Goal: Task Accomplishment & Management: Use online tool/utility

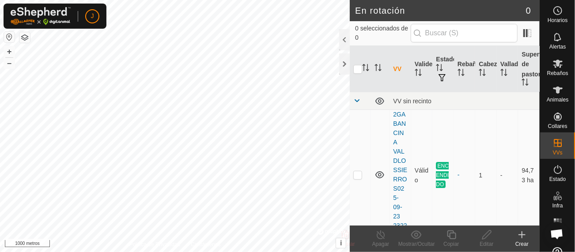
click at [346, 66] on div at bounding box center [344, 63] width 11 height 21
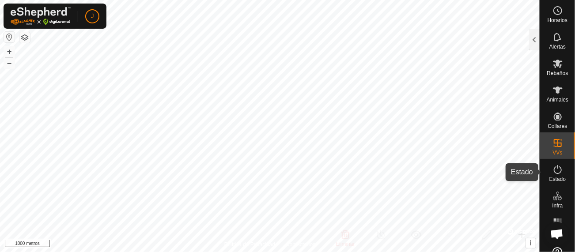
click at [552, 168] on icon at bounding box center [557, 169] width 11 height 11
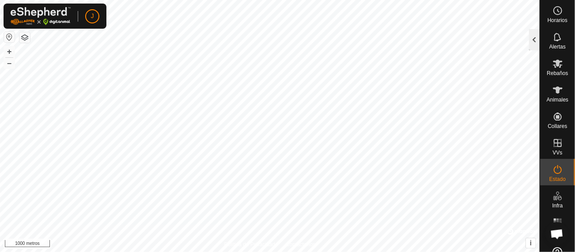
click at [533, 41] on div at bounding box center [534, 39] width 11 height 21
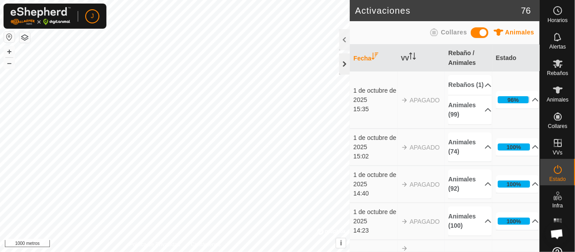
click at [343, 64] on div at bounding box center [344, 63] width 11 height 21
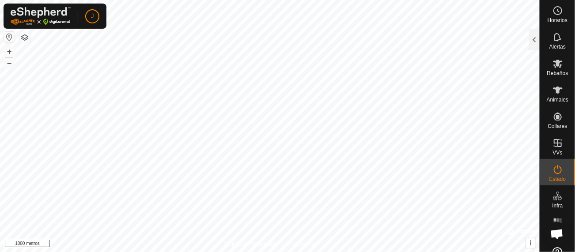
click at [23, 35] on button "button" at bounding box center [24, 37] width 11 height 11
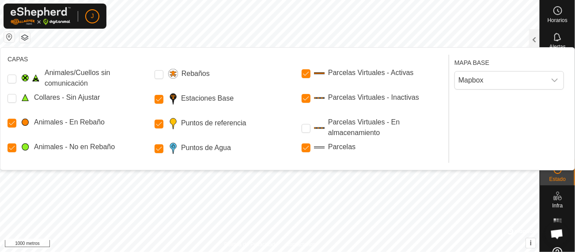
click at [23, 37] on button "button" at bounding box center [24, 37] width 11 height 11
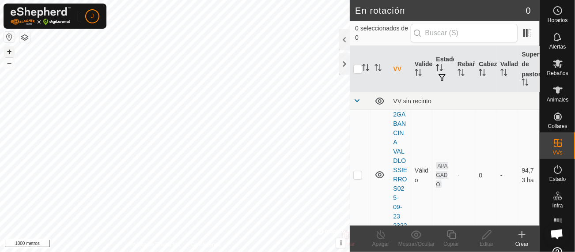
click at [7, 52] on font "+" at bounding box center [9, 51] width 5 height 9
click at [5, 50] on button "+" at bounding box center [9, 51] width 11 height 11
click at [8, 52] on font "+" at bounding box center [9, 51] width 5 height 9
click at [9, 61] on font "–" at bounding box center [9, 62] width 4 height 9
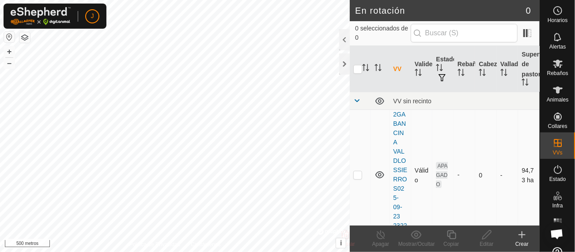
click at [380, 174] on icon at bounding box center [379, 174] width 11 height 11
click at [10, 52] on font "+" at bounding box center [9, 51] width 5 height 9
click at [377, 174] on icon at bounding box center [379, 174] width 11 height 11
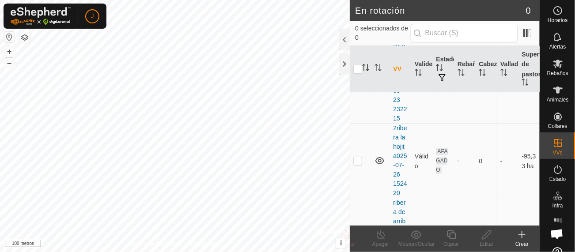
scroll to position [126, 0]
click at [378, 156] on icon at bounding box center [379, 151] width 11 height 11
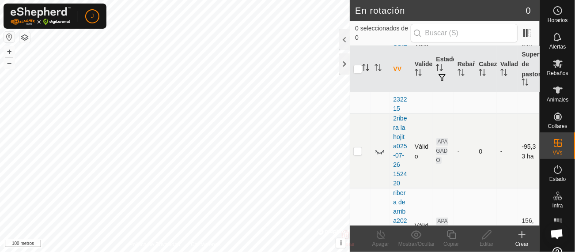
click at [380, 156] on icon at bounding box center [379, 151] width 11 height 11
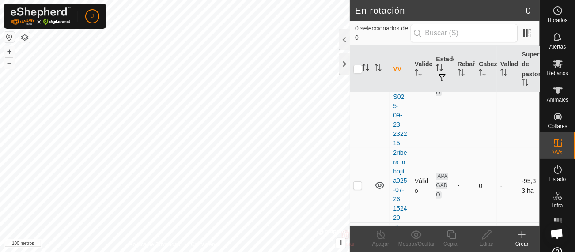
scroll to position [95, 0]
click at [380, 186] on icon at bounding box center [379, 182] width 9 height 7
click at [114, 252] on html "[PERSON_NAME] Alertas Rebaños Animales Collares VVs Estado Infra Mapa de Calor …" at bounding box center [287, 126] width 575 height 252
click at [346, 38] on div at bounding box center [344, 39] width 11 height 21
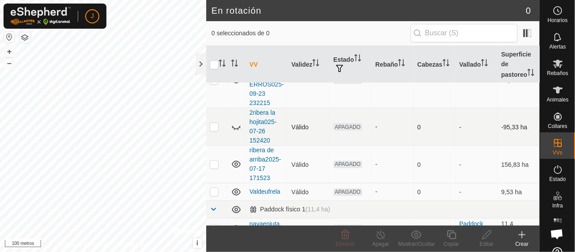
click at [213, 125] on p-checkbox at bounding box center [214, 126] width 9 height 7
checkbox input "true"
click at [485, 235] on icon at bounding box center [486, 234] width 9 height 9
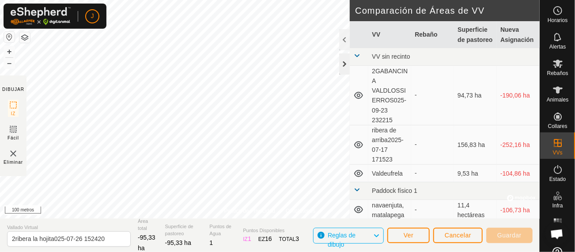
click at [345, 66] on div at bounding box center [344, 63] width 11 height 21
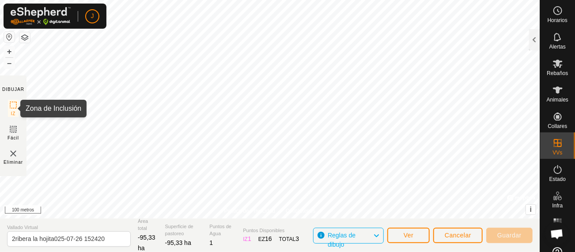
click at [10, 102] on rect at bounding box center [13, 105] width 7 height 7
click at [9, 64] on font "–" at bounding box center [9, 62] width 4 height 9
click at [10, 49] on font "+" at bounding box center [9, 51] width 5 height 9
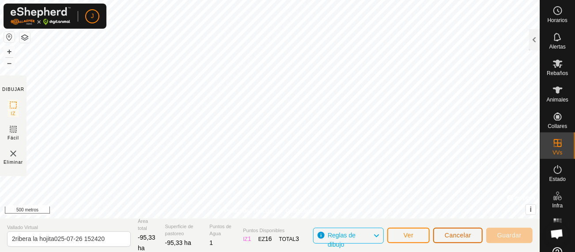
click at [457, 237] on font "Cancelar" at bounding box center [457, 235] width 26 height 7
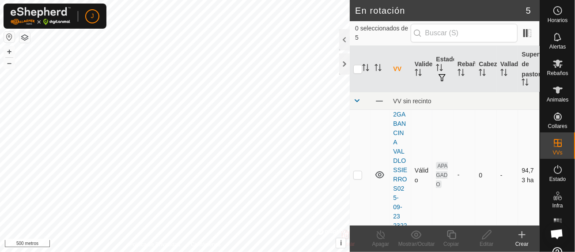
click at [359, 173] on p-checkbox at bounding box center [357, 174] width 9 height 7
checkbox input "true"
click at [484, 237] on icon at bounding box center [486, 235] width 11 height 11
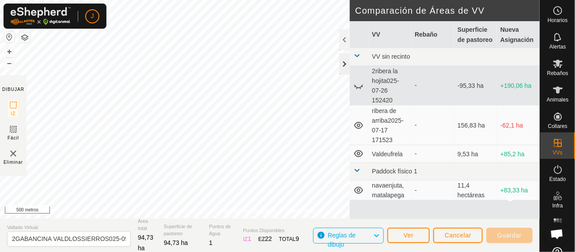
click at [342, 64] on div at bounding box center [344, 63] width 11 height 21
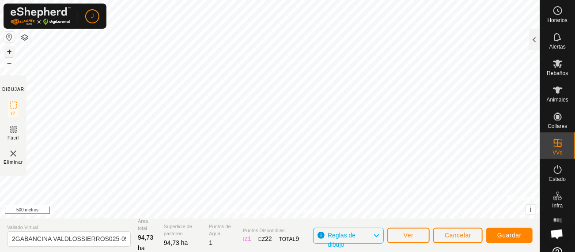
click at [8, 49] on font "+" at bounding box center [9, 51] width 5 height 9
click at [15, 130] on icon at bounding box center [13, 129] width 11 height 11
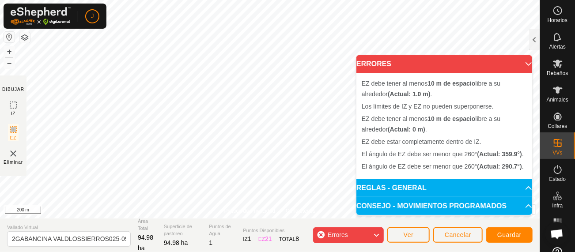
click at [524, 64] on p-accordion-header "ERRORES" at bounding box center [444, 64] width 176 height 18
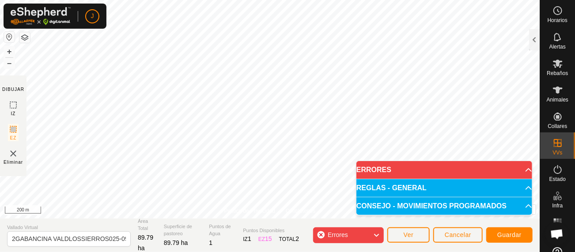
click at [377, 234] on icon at bounding box center [375, 235] width 7 height 11
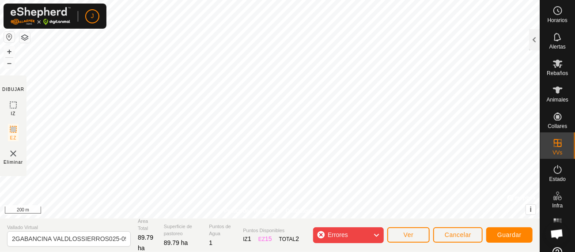
click at [377, 234] on icon at bounding box center [375, 235] width 7 height 11
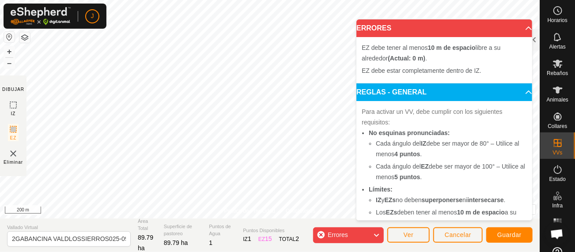
click at [378, 234] on icon at bounding box center [375, 235] width 7 height 11
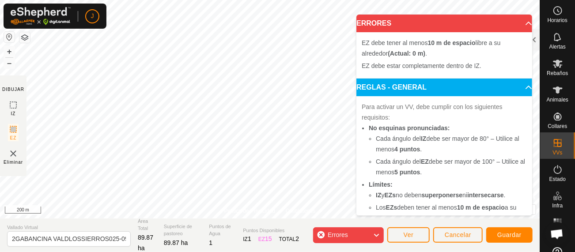
click at [376, 233] on icon at bounding box center [375, 235] width 7 height 11
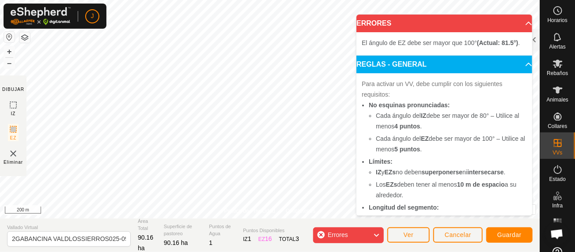
click at [443, 81] on body "J Horarios Alertas Rebaños Animales Collares VVs Estado Infra Mapa de Calor Ayu…" at bounding box center [287, 126] width 575 height 252
click at [377, 234] on icon at bounding box center [375, 235] width 7 height 11
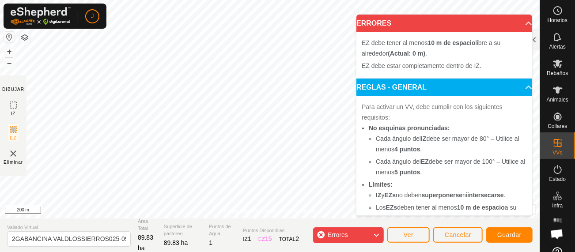
click at [377, 234] on icon at bounding box center [375, 235] width 7 height 11
click at [376, 235] on icon at bounding box center [375, 235] width 7 height 11
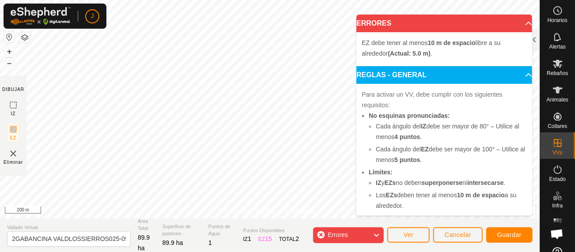
click at [376, 235] on icon at bounding box center [375, 235] width 7 height 11
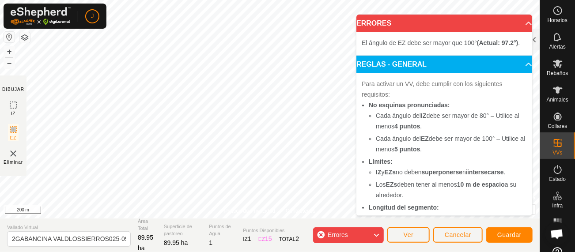
click at [437, 84] on div "Para activar un VV, debe cumplir con los siguientes requisitos: No esquinas pro…" at bounding box center [444, 180] width 176 height 215
click at [377, 235] on icon at bounding box center [375, 235] width 7 height 11
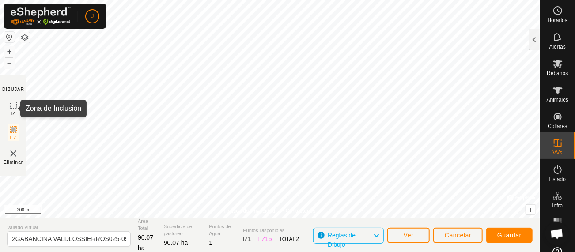
click at [13, 104] on icon at bounding box center [13, 105] width 11 height 11
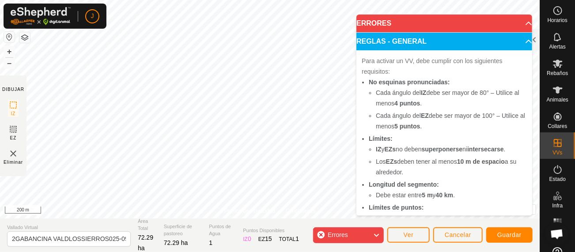
click at [376, 236] on icon at bounding box center [375, 235] width 7 height 11
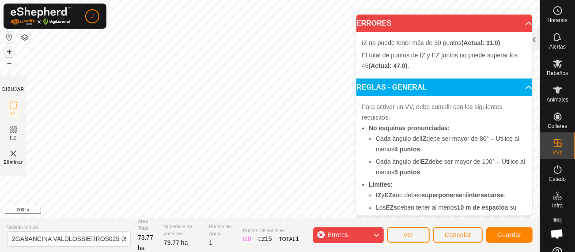
click at [9, 50] on button "+" at bounding box center [9, 51] width 11 height 11
click at [8, 51] on button "+" at bounding box center [9, 51] width 11 height 11
click at [229, 0] on html "J Horarios Alertas Rebaños Animales Collares VVs Estado Infra Mapa de Calor Ayu…" at bounding box center [287, 126] width 575 height 252
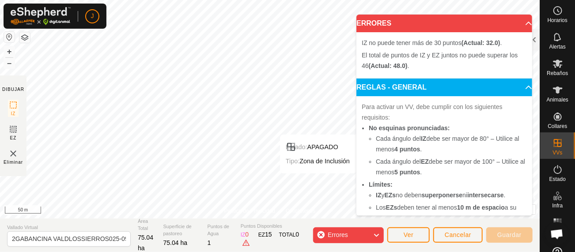
click at [380, 233] on icon at bounding box center [375, 235] width 7 height 11
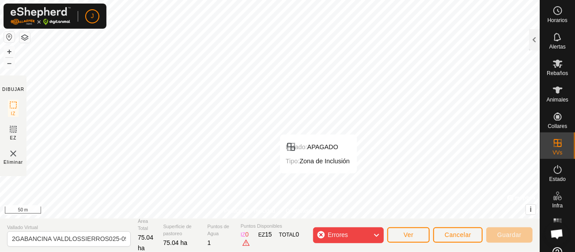
click at [380, 233] on icon at bounding box center [375, 235] width 7 height 11
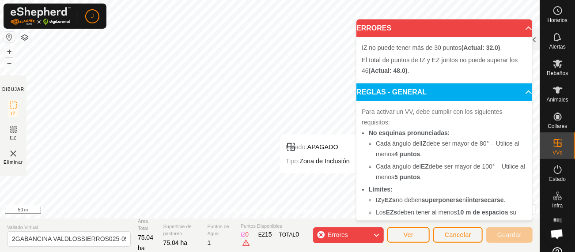
click at [321, 233] on div "Errores" at bounding box center [348, 235] width 71 height 16
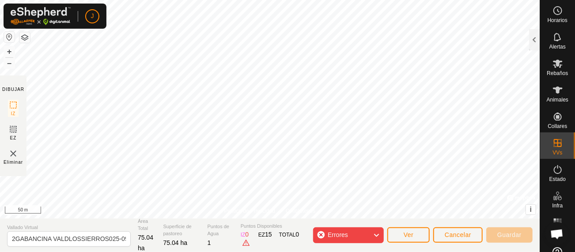
click at [377, 233] on icon at bounding box center [375, 235] width 7 height 11
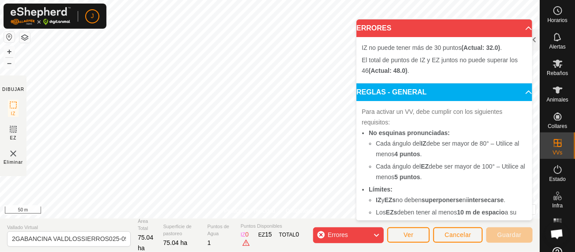
click at [378, 236] on icon at bounding box center [375, 235] width 7 height 11
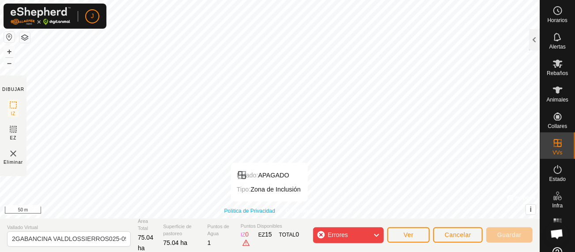
click at [271, 208] on div "Política de Privacidad Contáctenos Estado: APAGADO Tipo: Zona de Inclusión + – …" at bounding box center [269, 109] width 539 height 218
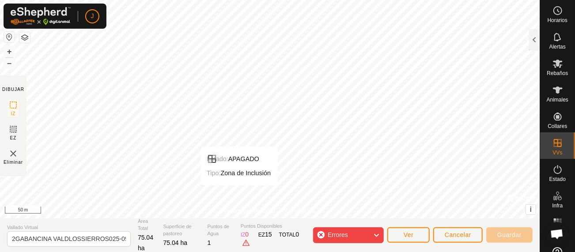
click at [211, 241] on div "Política de Privacidad Contáctenos Estado: APAGADO Tipo: Zona de Inclusión + – …" at bounding box center [269, 126] width 539 height 252
click at [162, 247] on div "Política de Privacidad Contáctenos Estado: APAGADO Tipo: Zona de Inclusión + – …" at bounding box center [269, 126] width 539 height 252
click at [147, 252] on html "J Horarios Alertas Rebaños Animales Collares VVs Estado Infra Mapa de Calor Ayu…" at bounding box center [287, 126] width 575 height 252
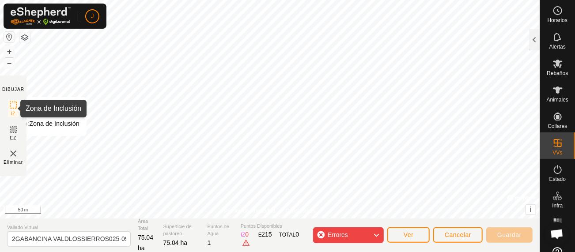
click at [15, 106] on icon at bounding box center [13, 105] width 11 height 11
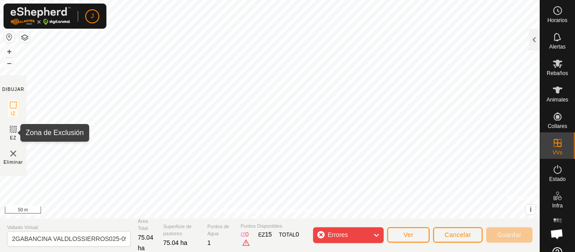
click at [15, 133] on icon at bounding box center [13, 129] width 11 height 11
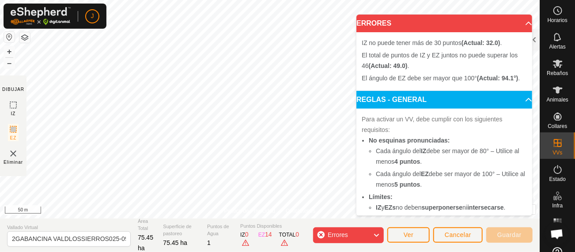
click at [375, 232] on icon at bounding box center [375, 235] width 7 height 11
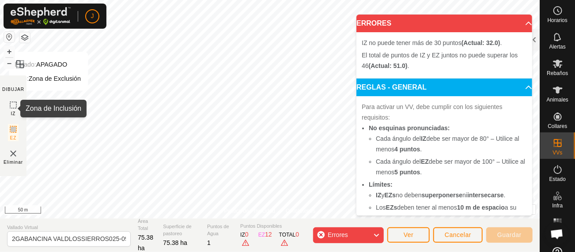
click at [10, 103] on rect at bounding box center [13, 105] width 7 height 7
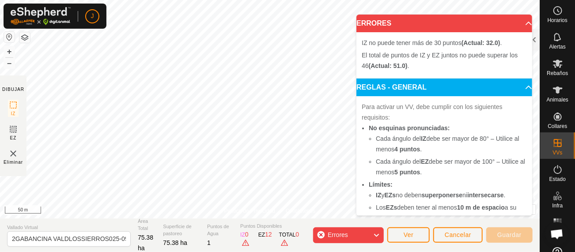
click at [376, 234] on icon at bounding box center [375, 235] width 7 height 11
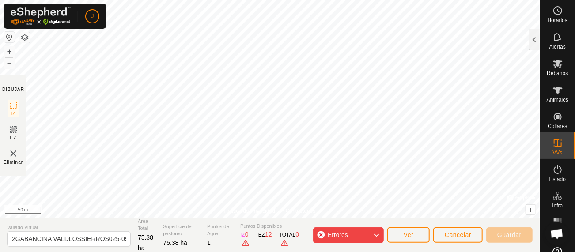
click at [301, 228] on div "Política de Privacidad Contáctenos Estado: APAGADO Tipo: Zona de Exclusión + – …" at bounding box center [269, 126] width 539 height 252
click at [329, 252] on html "J Horarios Alertas Rebaños Animales Collares VVs Estado Infra Mapa de Calor Ayu…" at bounding box center [287, 126] width 575 height 252
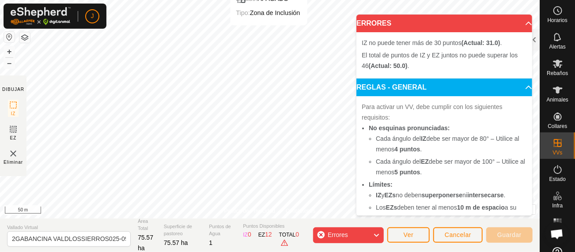
click at [267, 0] on html "J Horarios Alertas Rebaños Animales Collares VVs Estado Infra Mapa de Calor Ayu…" at bounding box center [287, 126] width 575 height 252
click at [258, 221] on div "Política de Privacidad Contáctenos Estado: APAGADO Tipo: Zona de Inclusión + – …" at bounding box center [269, 126] width 539 height 252
click at [187, 0] on html "J Horarios Alertas Rebaños Animales Collares VVs Estado Infra Mapa de Calor Ayu…" at bounding box center [287, 126] width 575 height 252
click at [225, 249] on div "Política de Privacidad Contáctenos Estado: APAGADO Tipo: Zona de Inclusión + – …" at bounding box center [269, 126] width 539 height 252
click at [377, 235] on icon at bounding box center [375, 235] width 7 height 11
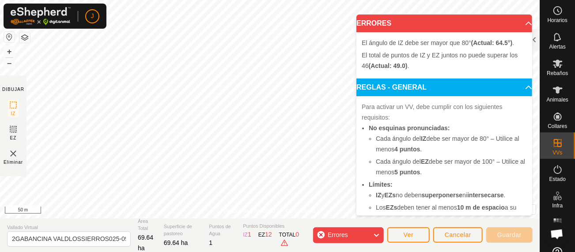
click at [377, 232] on icon at bounding box center [375, 235] width 7 height 11
click at [379, 234] on icon at bounding box center [375, 235] width 7 height 11
click at [38, 252] on html "J Horarios Alertas Rebaños Animales Collares VVs Estado Infra Mapa de Calor Ayu…" at bounding box center [287, 126] width 575 height 252
click at [148, 252] on html "J Horarios Alertas Rebaños Animales Collares VVs Estado Infra Mapa de Calor Ayu…" at bounding box center [287, 126] width 575 height 252
click at [177, 252] on html "J Horarios Alertas Rebaños Animales Collares VVs Estado Infra Mapa de Calor Ayu…" at bounding box center [287, 126] width 575 height 252
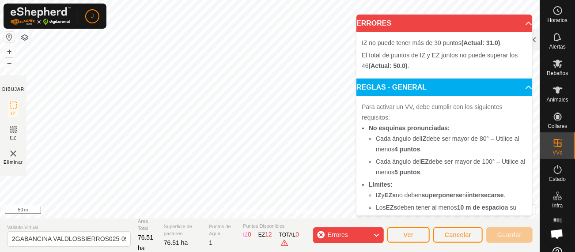
click at [378, 235] on icon at bounding box center [375, 235] width 7 height 11
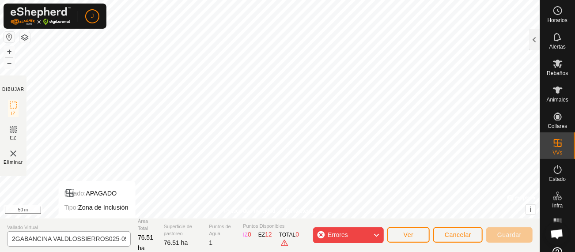
click at [96, 237] on div "Política de Privacidad Contáctenos Estado: APAGADO Tipo: Zona de Inclusión + – …" at bounding box center [269, 126] width 539 height 252
click at [170, 247] on div "Política de Privacidad Contáctenos Estado: APAGADO Tipo: Zona de Inclusión + – …" at bounding box center [269, 126] width 539 height 252
click at [169, 32] on div "Estado: APAGADO Tipo: Zona de Inclusión + – ⇧ i © Mapbox , © OpenStreetMap , Im…" at bounding box center [269, 109] width 539 height 218
click at [210, 0] on html "J Horarios Alertas Rebaños Animales Collares VVs Estado Infra Mapa de Calor Ayu…" at bounding box center [287, 126] width 575 height 252
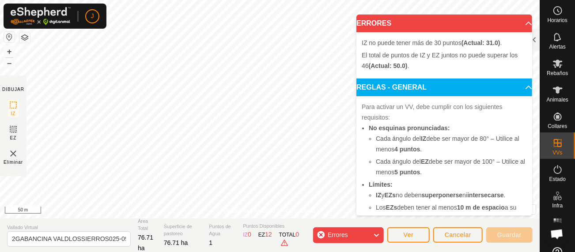
click at [360, 221] on div "Política de Privacidad Contáctenos Estado: APAGADO Tipo: Zona de Inclusión + – …" at bounding box center [269, 126] width 539 height 252
click at [243, 214] on div "Política de Privacidad Contáctenos Estado: APAGADO Tipo: Zona de Inclusión + – …" at bounding box center [269, 109] width 539 height 218
click at [330, 252] on html "J Horarios Alertas Rebaños Animales Collares VVs Estado Infra Mapa de Calor Ayu…" at bounding box center [287, 126] width 575 height 252
click at [380, 236] on icon at bounding box center [375, 235] width 7 height 11
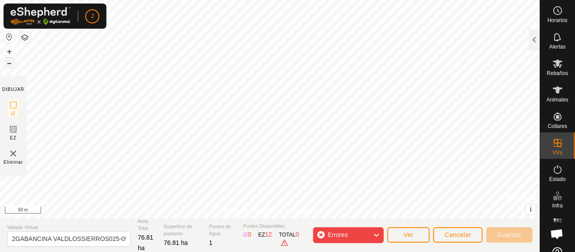
click at [10, 63] on button "–" at bounding box center [9, 63] width 11 height 11
click at [8, 49] on button "+" at bounding box center [9, 51] width 11 height 11
click at [10, 50] on button "+" at bounding box center [9, 51] width 11 height 11
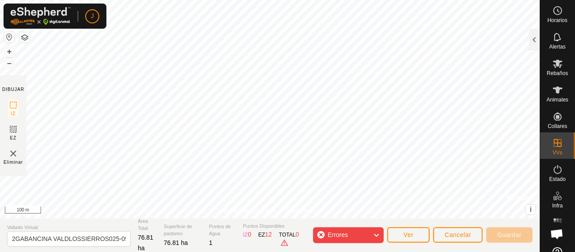
click at [280, 252] on html "J Horarios Alertas Rebaños Animales Collares VVs Estado Infra Mapa de Calor Ayu…" at bounding box center [287, 126] width 575 height 252
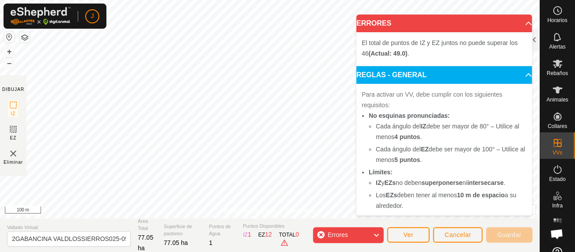
click at [375, 233] on icon at bounding box center [375, 235] width 7 height 11
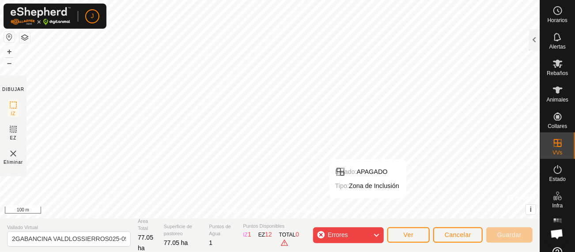
click at [377, 236] on icon at bounding box center [375, 235] width 7 height 11
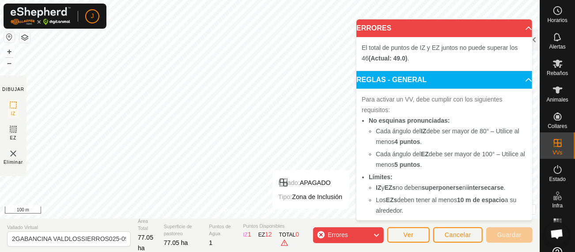
click at [376, 233] on icon at bounding box center [375, 235] width 7 height 11
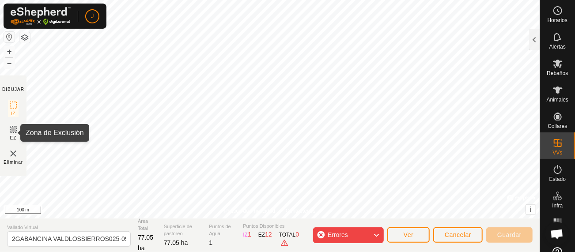
click at [15, 130] on icon at bounding box center [13, 129] width 5 height 5
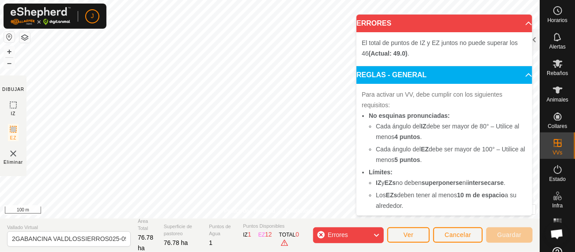
click at [377, 236] on icon at bounding box center [375, 235] width 7 height 11
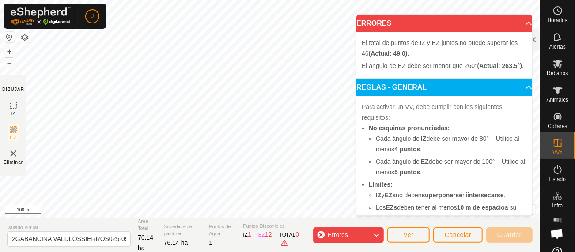
click at [379, 236] on icon at bounding box center [375, 235] width 7 height 11
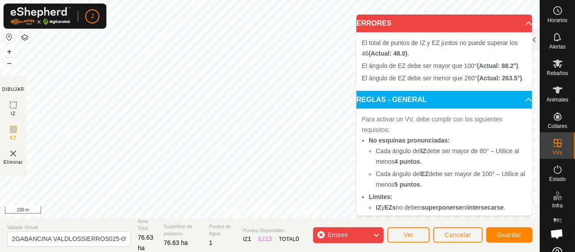
click at [377, 235] on icon at bounding box center [375, 235] width 7 height 11
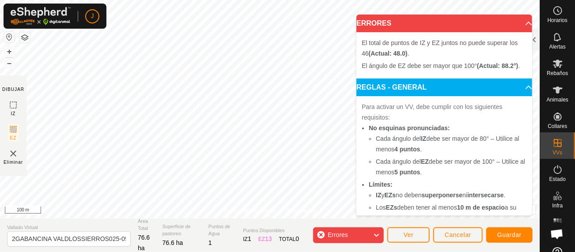
click at [376, 233] on icon at bounding box center [375, 235] width 7 height 11
click at [377, 233] on icon at bounding box center [375, 235] width 7 height 11
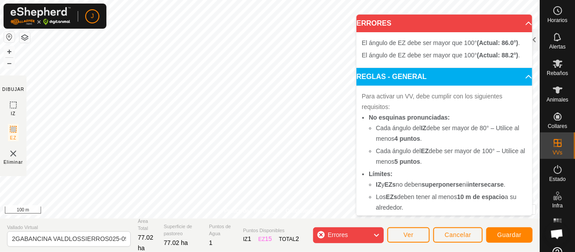
click at [377, 234] on icon at bounding box center [375, 235] width 7 height 11
click at [376, 234] on icon at bounding box center [375, 235] width 7 height 11
click at [377, 233] on icon at bounding box center [375, 235] width 7 height 11
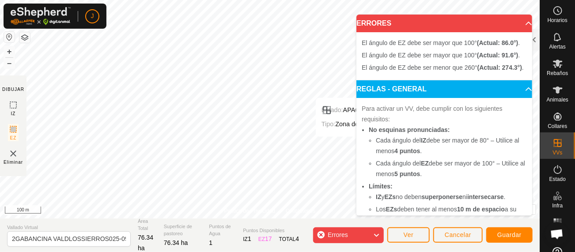
click at [376, 237] on icon at bounding box center [375, 235] width 7 height 11
click at [375, 233] on icon at bounding box center [375, 235] width 7 height 11
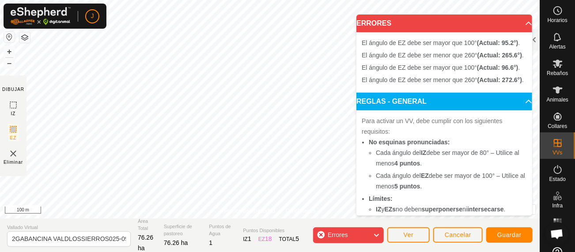
click at [376, 234] on icon at bounding box center [375, 235] width 7 height 11
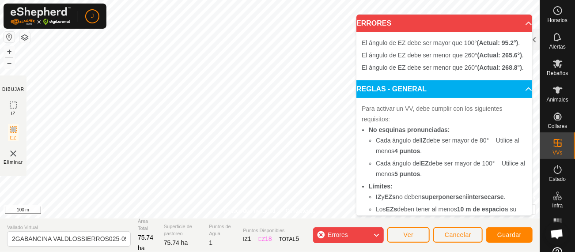
click at [375, 232] on icon at bounding box center [375, 235] width 7 height 11
click at [378, 234] on icon at bounding box center [375, 235] width 7 height 11
click at [377, 235] on icon at bounding box center [375, 235] width 7 height 11
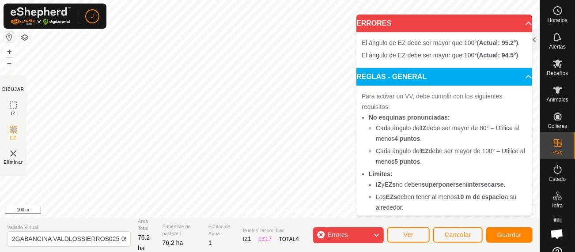
click at [375, 232] on icon at bounding box center [375, 235] width 7 height 11
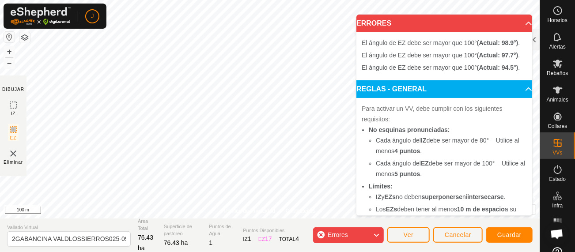
click at [376, 236] on icon at bounding box center [375, 235] width 7 height 11
click at [377, 233] on icon at bounding box center [375, 235] width 7 height 11
click at [375, 237] on icon at bounding box center [375, 235] width 7 height 11
click at [374, 236] on icon at bounding box center [375, 235] width 7 height 11
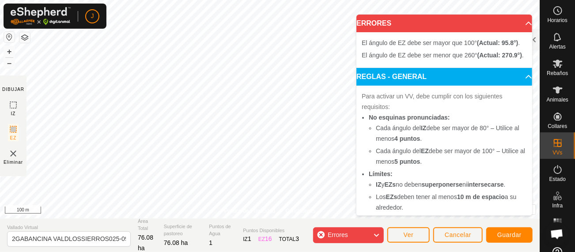
click at [377, 233] on icon at bounding box center [375, 235] width 7 height 11
click at [378, 233] on icon at bounding box center [375, 235] width 7 height 11
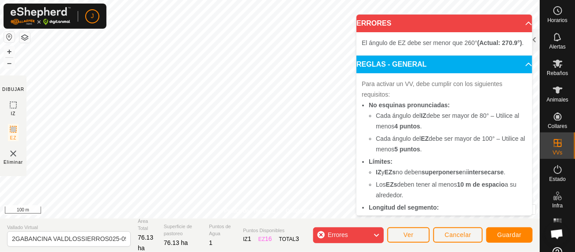
click at [376, 235] on icon at bounding box center [375, 235] width 7 height 11
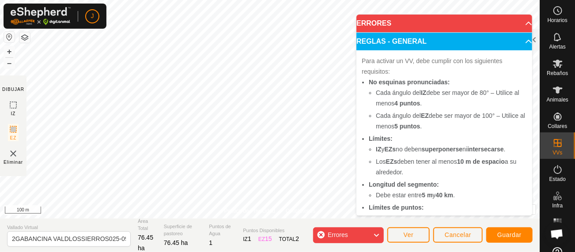
click at [376, 236] on icon at bounding box center [375, 235] width 7 height 11
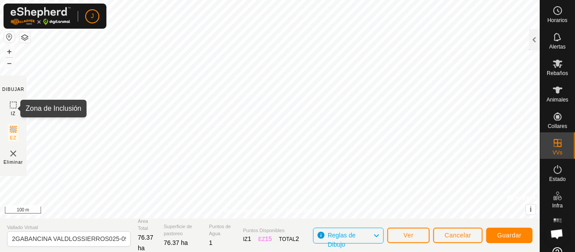
click at [15, 101] on icon at bounding box center [13, 105] width 11 height 11
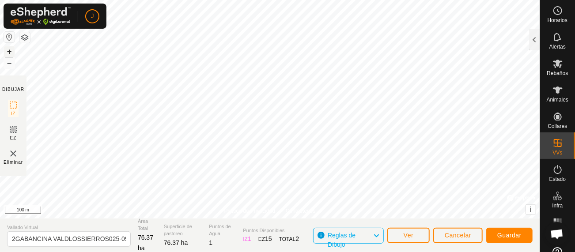
click at [9, 51] on button "+" at bounding box center [9, 51] width 11 height 11
click at [8, 50] on button "+" at bounding box center [9, 51] width 11 height 11
click at [8, 63] on button "–" at bounding box center [9, 63] width 11 height 11
click at [10, 63] on button "–" at bounding box center [9, 63] width 11 height 11
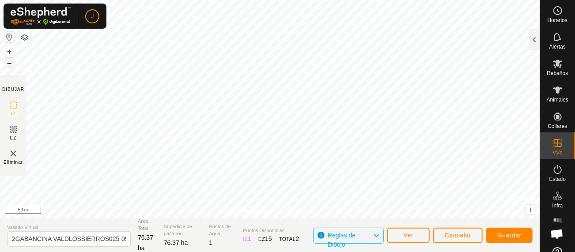
click at [10, 64] on button "–" at bounding box center [9, 63] width 11 height 11
click at [503, 239] on button "Guardar" at bounding box center [509, 235] width 46 height 15
